Goal: Transaction & Acquisition: Purchase product/service

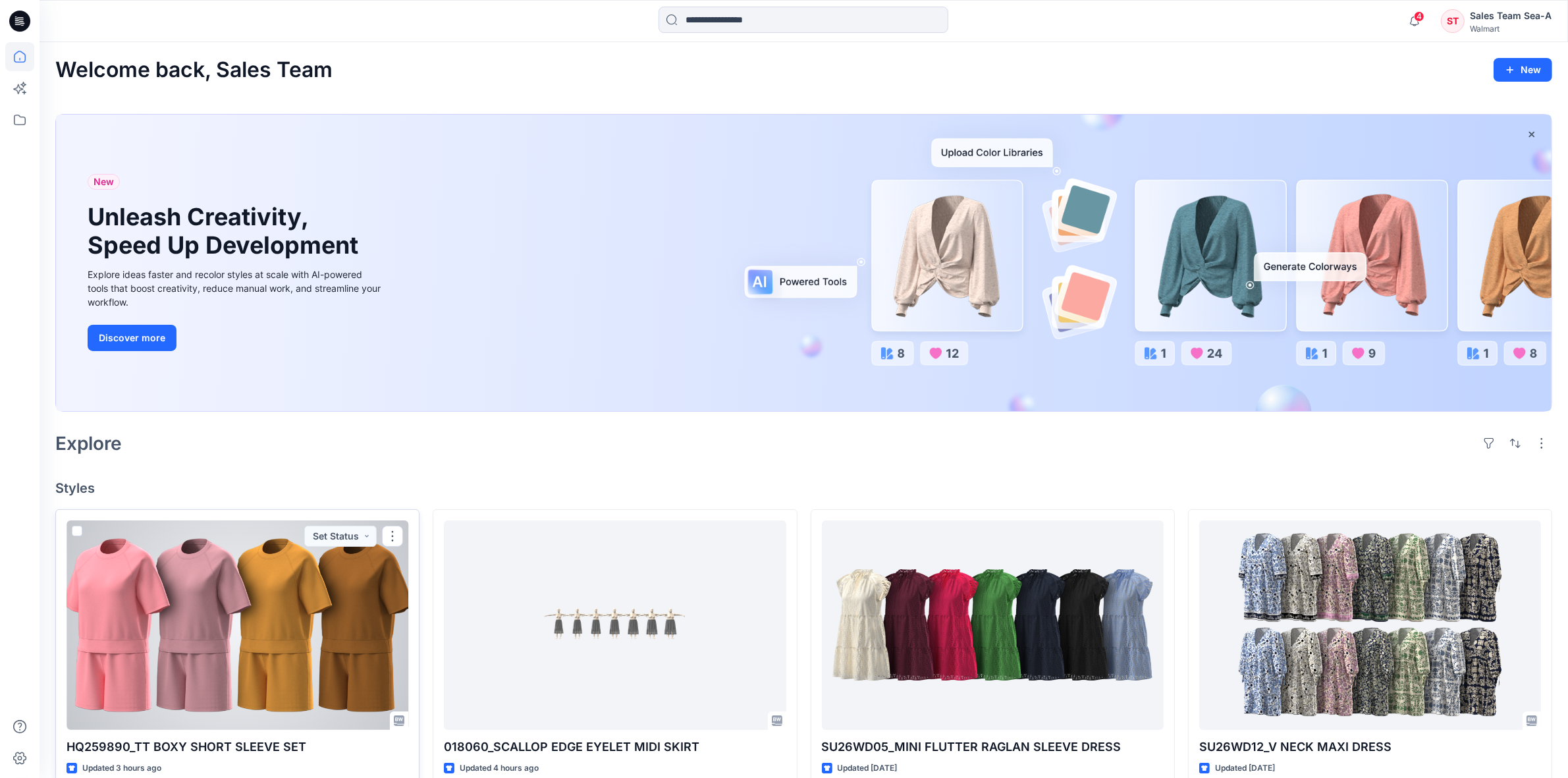
click at [366, 575] on div at bounding box center [237, 626] width 341 height 210
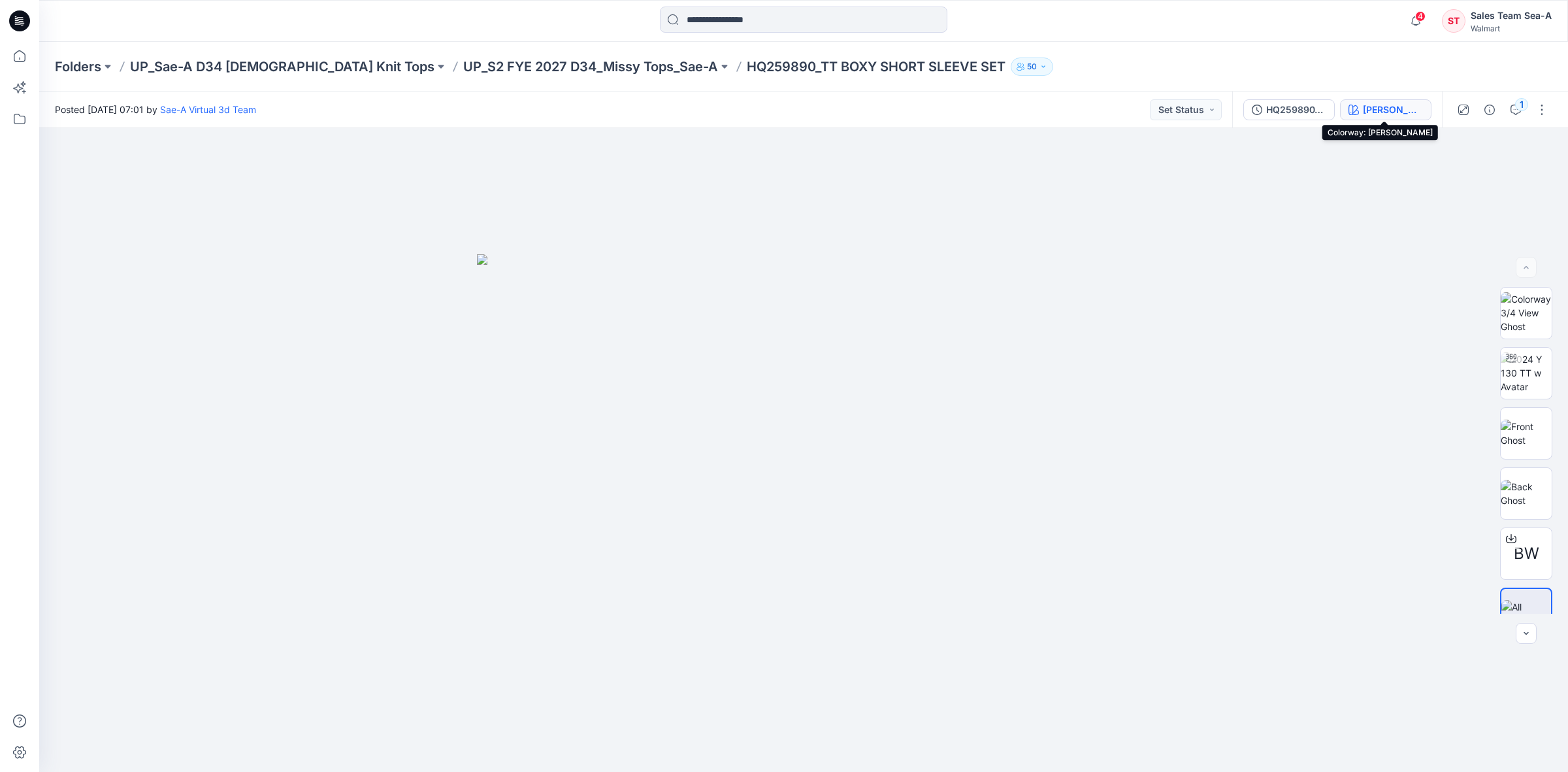
click at [1389, 109] on div "[PERSON_NAME]" at bounding box center [1393, 109] width 60 height 14
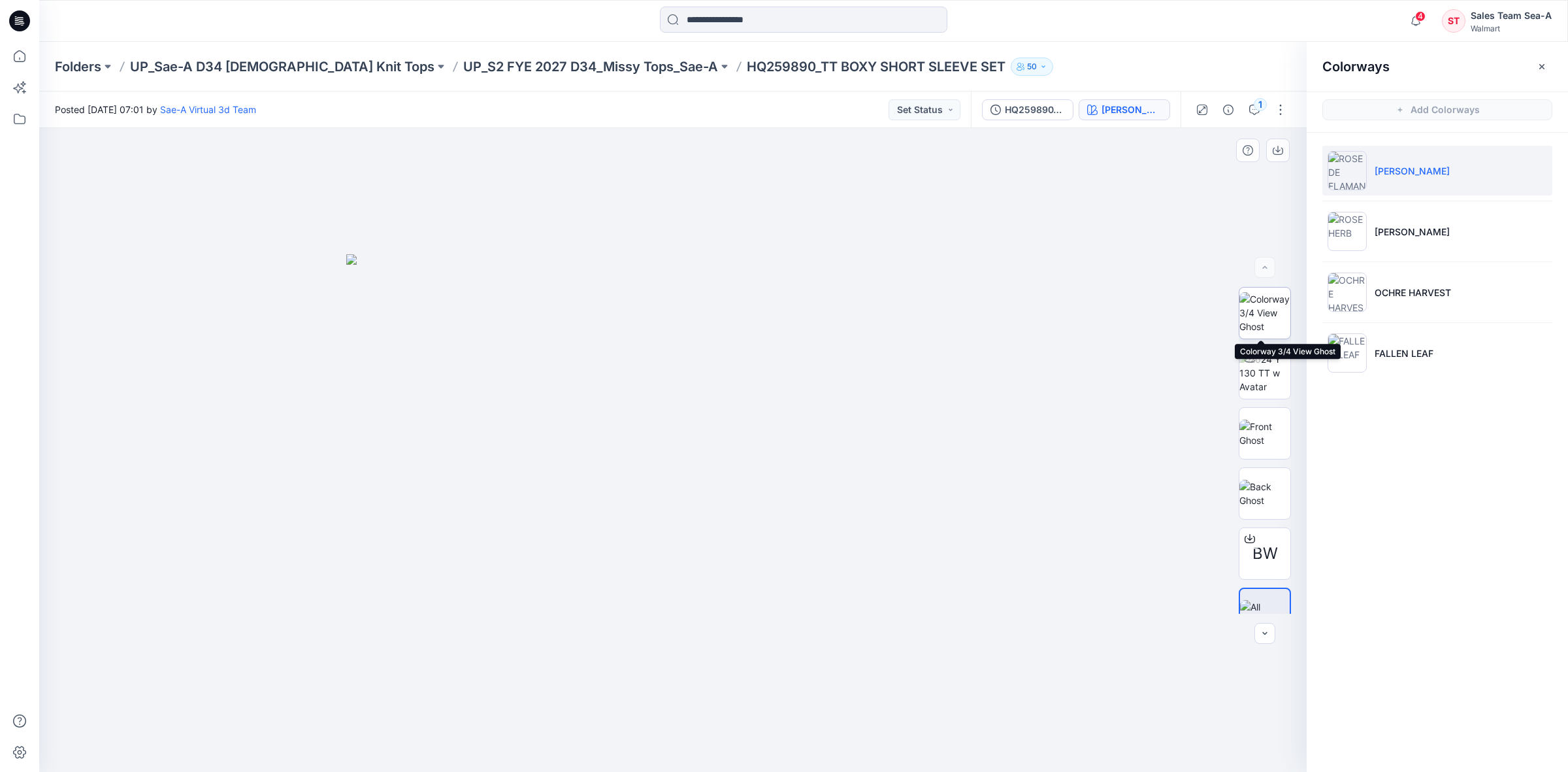
click at [1273, 312] on img at bounding box center [1264, 313] width 51 height 41
click at [1275, 152] on icon "button" at bounding box center [1278, 150] width 11 height 11
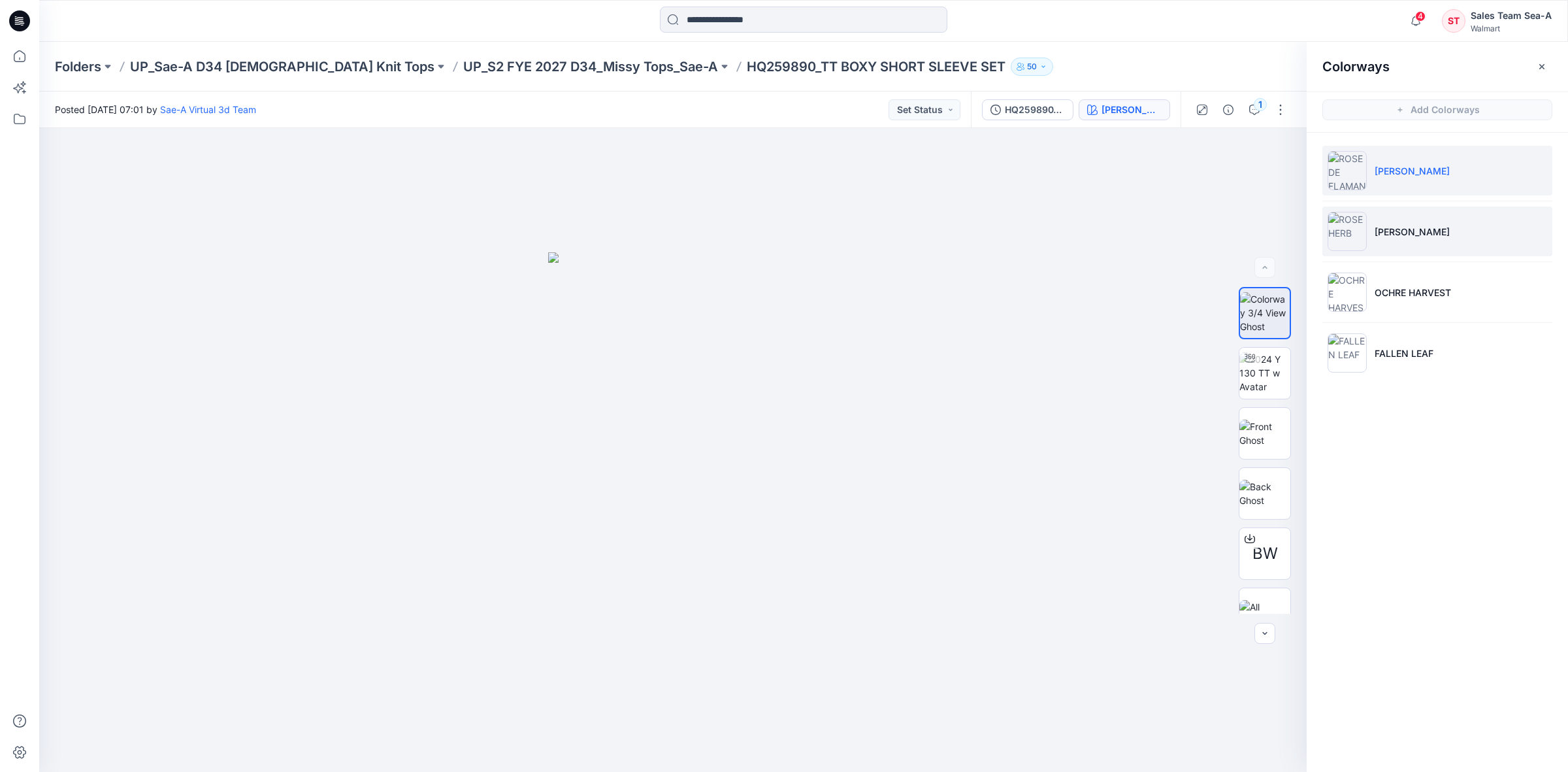
click at [1441, 227] on li "[PERSON_NAME]" at bounding box center [1437, 231] width 230 height 50
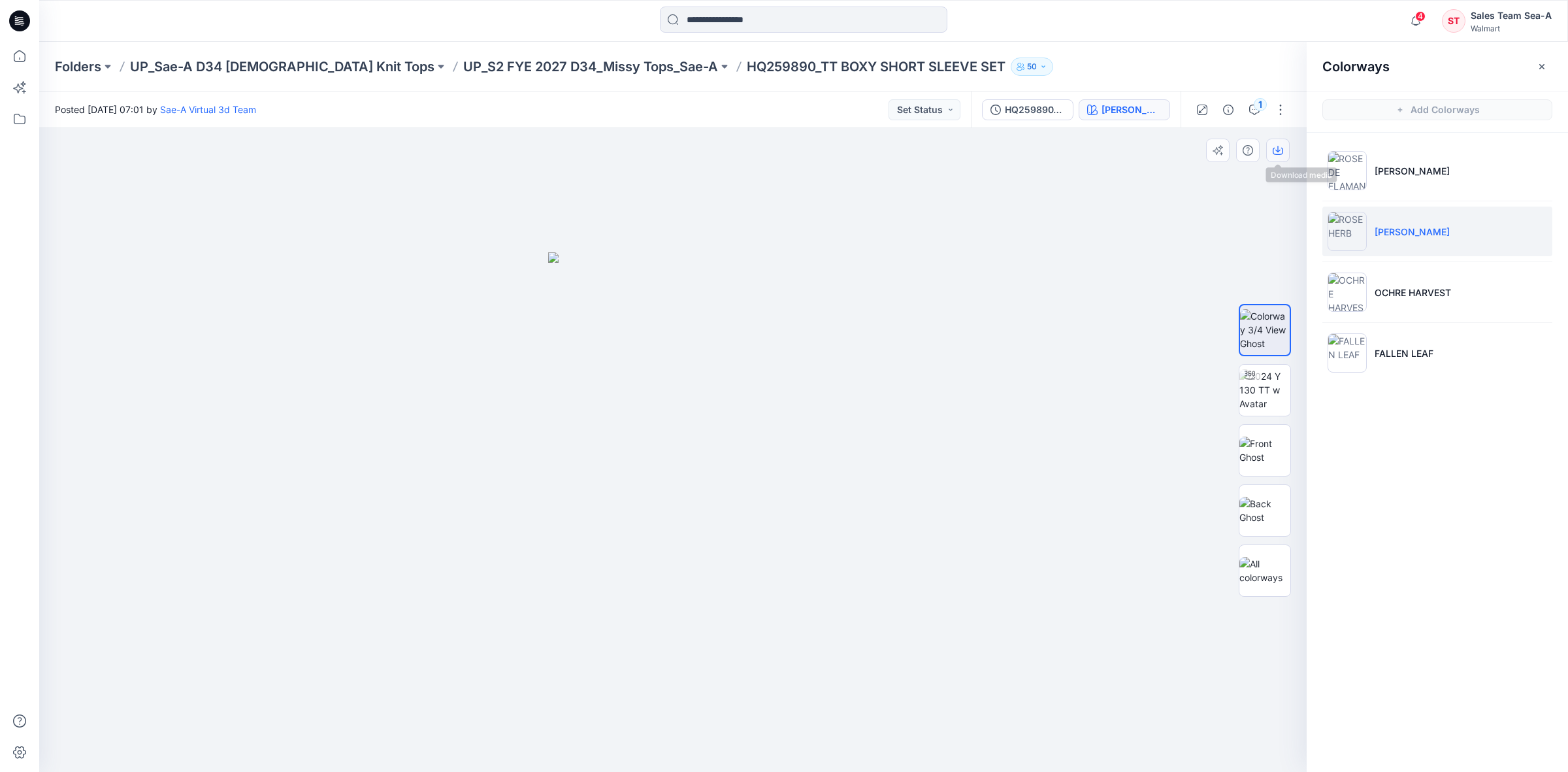
click at [1281, 152] on icon "button" at bounding box center [1278, 150] width 11 height 11
click at [1444, 288] on p "OCHRE HARVEST" at bounding box center [1412, 292] width 76 height 13
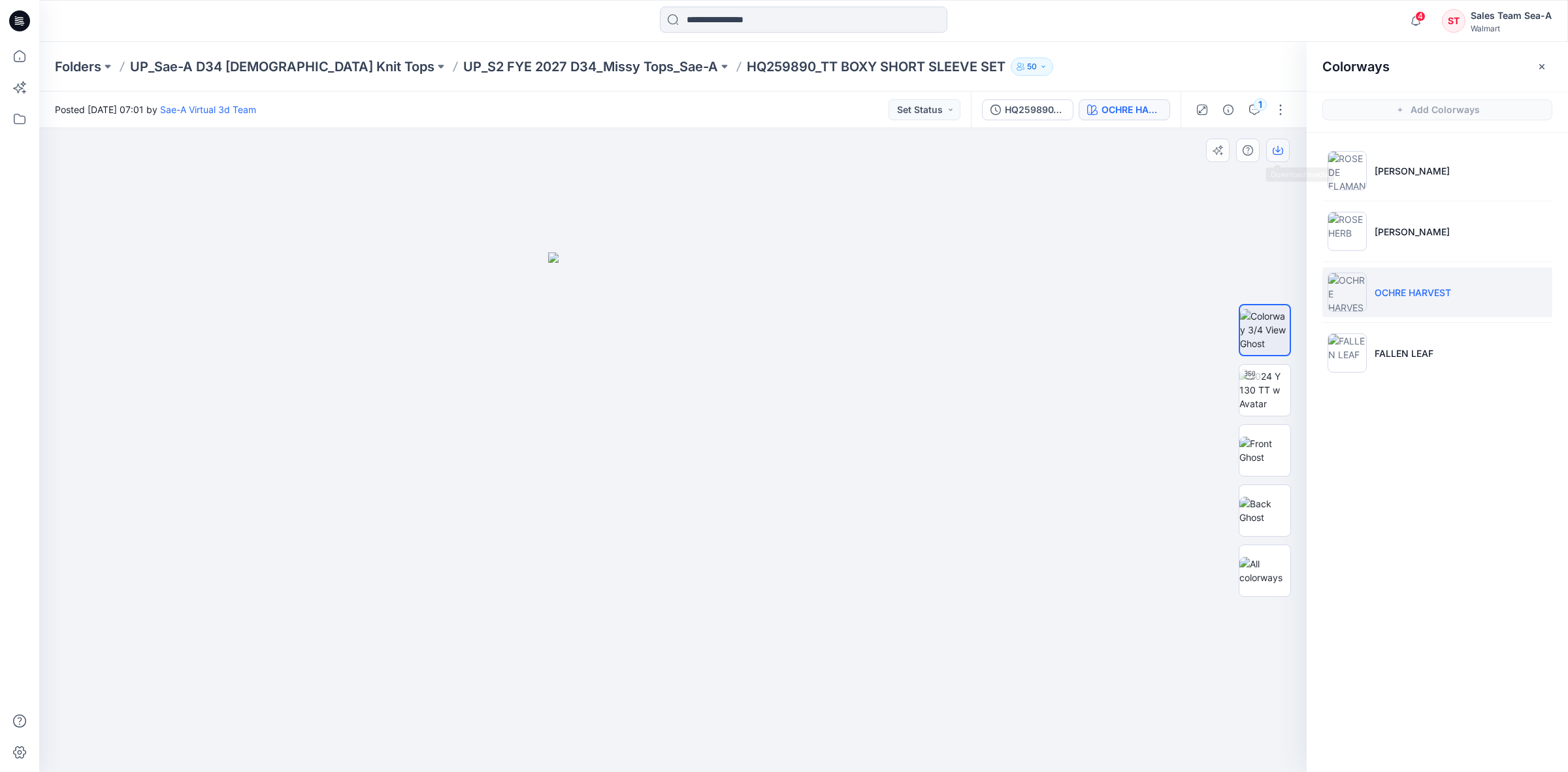
click at [1275, 157] on button "button" at bounding box center [1277, 150] width 23 height 23
click at [1405, 348] on p "FALLEN LEAF" at bounding box center [1404, 353] width 59 height 13
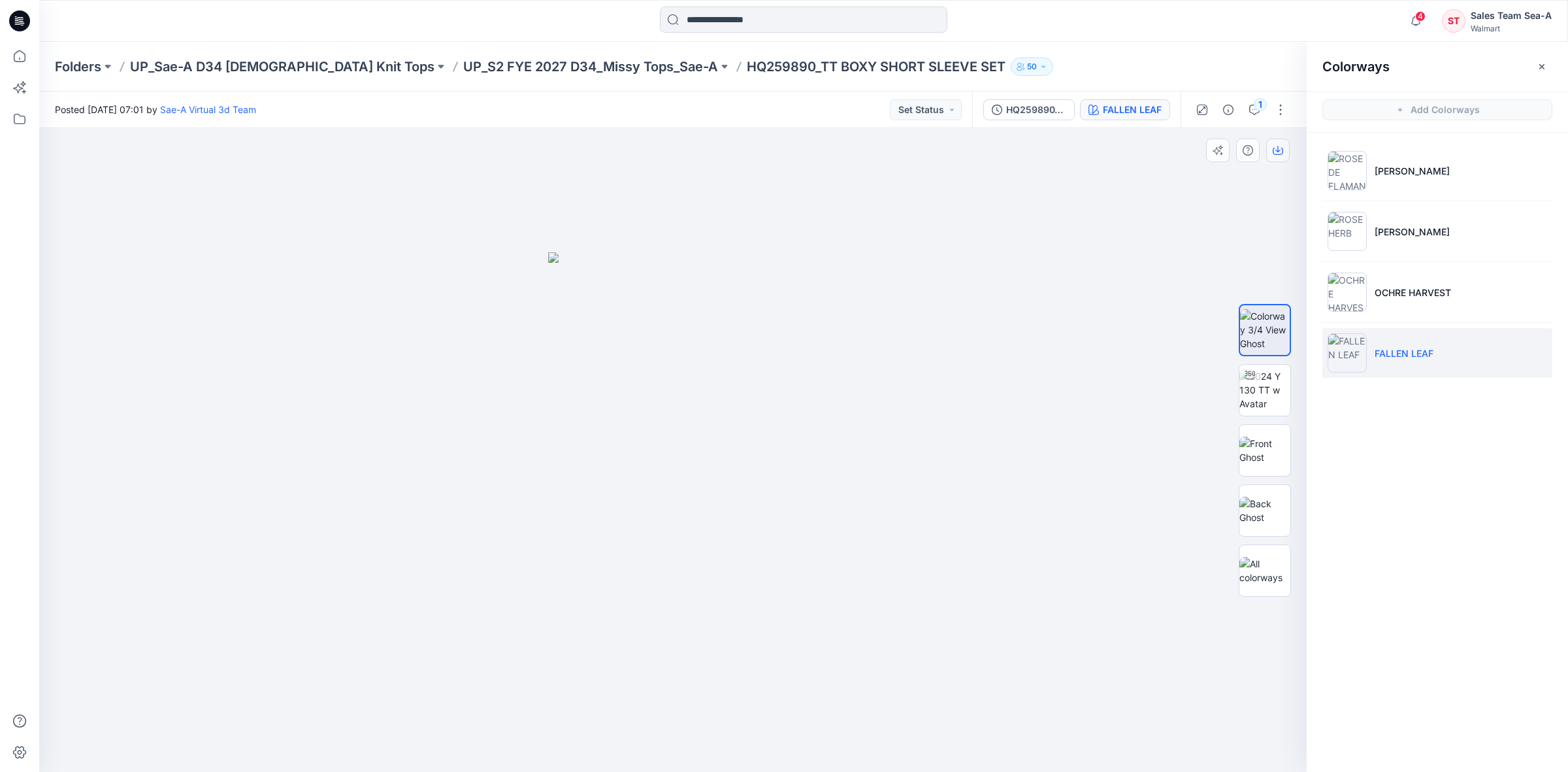
click at [1273, 146] on icon "button" at bounding box center [1278, 150] width 11 height 11
click at [1266, 513] on img at bounding box center [1264, 511] width 51 height 28
